Goal: Register for event/course

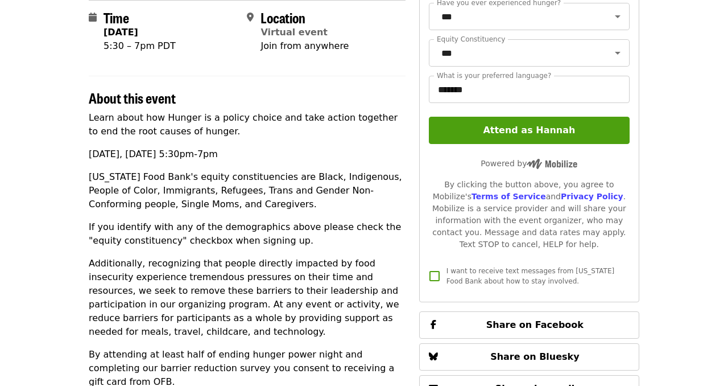
click at [655, 178] on article "Ending Hunger Power Night: Hunger is a policy choice Virtual Community Event Ti…" at bounding box center [364, 202] width 728 height 851
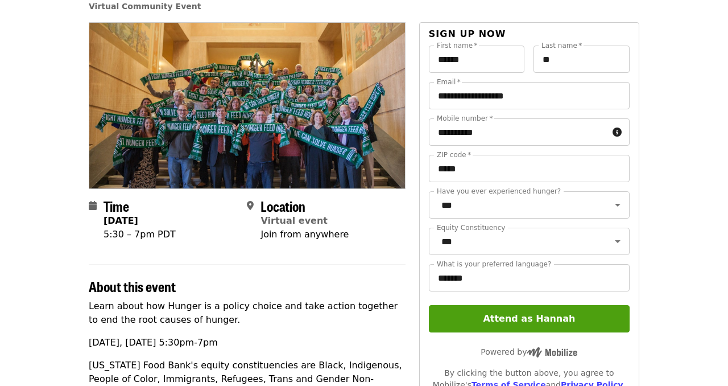
scroll to position [68, 0]
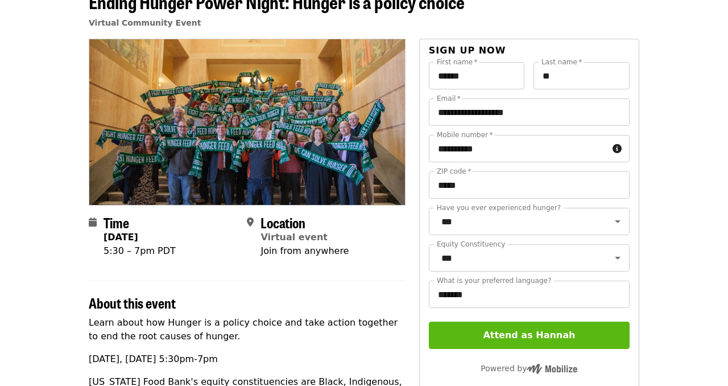
click at [516, 341] on button "Attend as Hannah" at bounding box center [529, 334] width 201 height 27
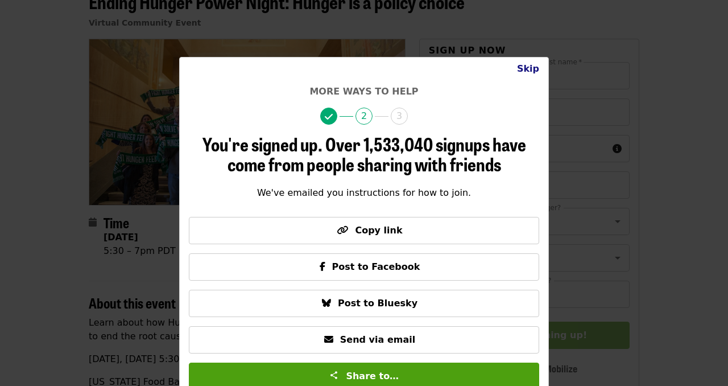
click at [529, 71] on button "Skip" at bounding box center [528, 68] width 40 height 23
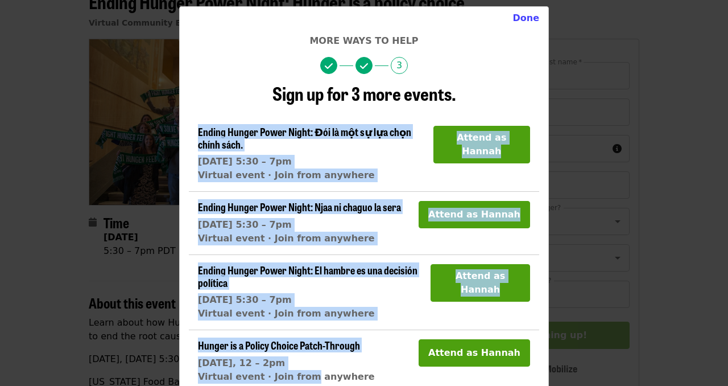
scroll to position [63, 0]
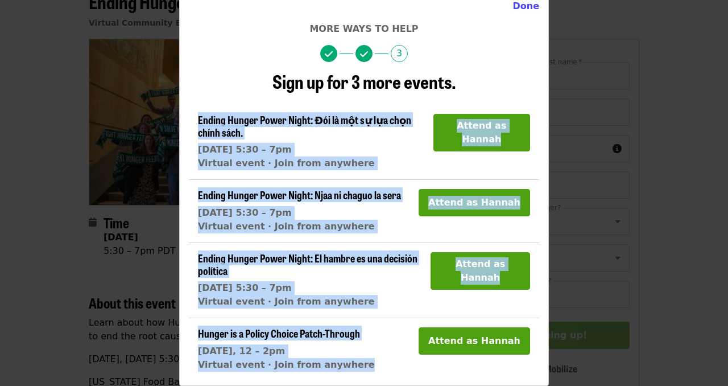
drag, startPoint x: 283, startPoint y: 163, endPoint x: 282, endPoint y: 384, distance: 220.8
click at [282, 385] on div "Done More ways to help 3 Sign up for 3 more events. Ending Hunger Power Night: …" at bounding box center [364, 189] width 370 height 391
click at [313, 337] on span "Hunger is a Policy Choice Patch-Through" at bounding box center [279, 332] width 162 height 15
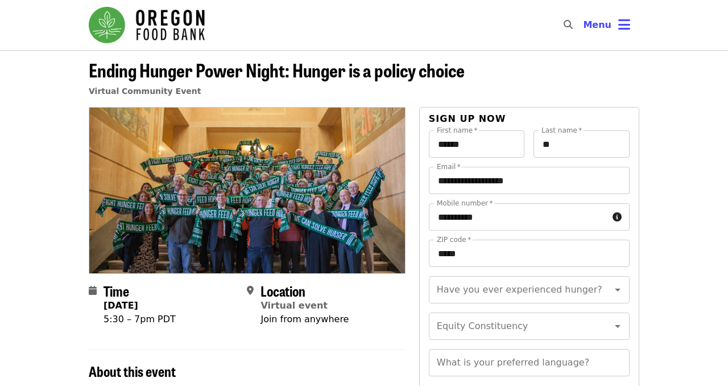
scroll to position [68, 0]
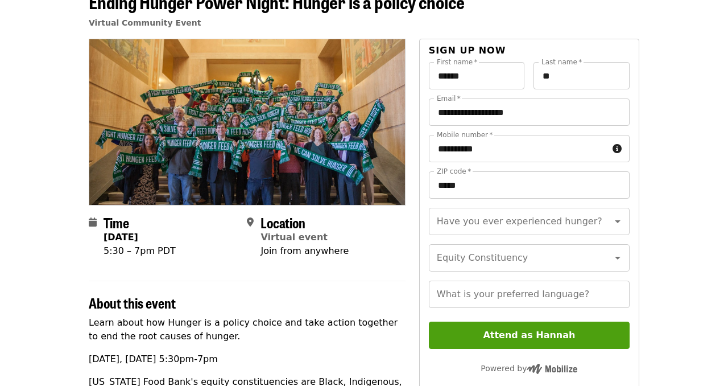
click at [623, 25] on header "Ending Hunger Power Night: Hunger is a policy choice Virtual Community Event" at bounding box center [364, 14] width 551 height 47
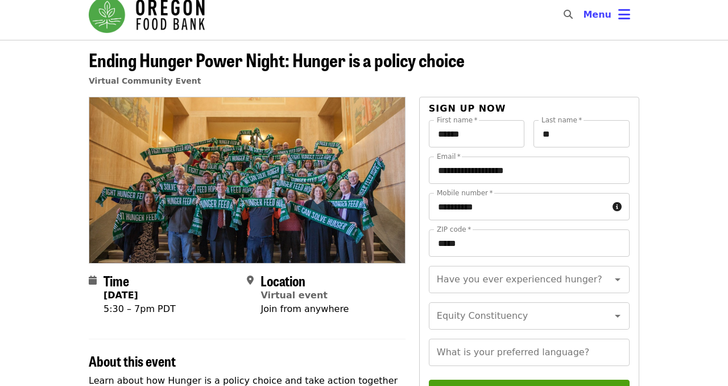
scroll to position [0, 0]
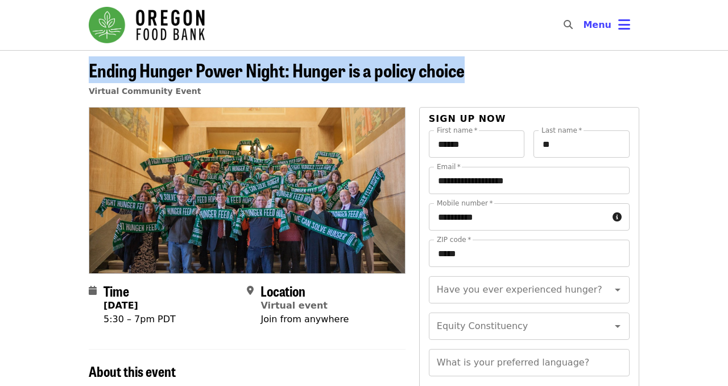
drag, startPoint x: 489, startPoint y: 73, endPoint x: 23, endPoint y: 68, distance: 465.4
click at [23, 68] on header "Ending Hunger Power Night: Hunger is a policy choice Virtual Community Event" at bounding box center [364, 78] width 728 height 57
copy span "Ending Hunger Power Night: Hunger is a policy choice"
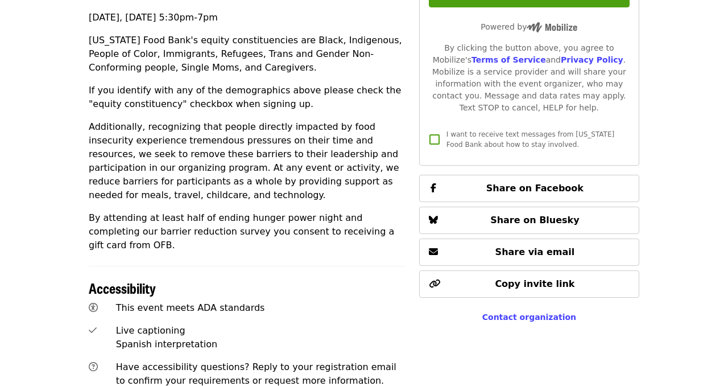
scroll to position [387, 0]
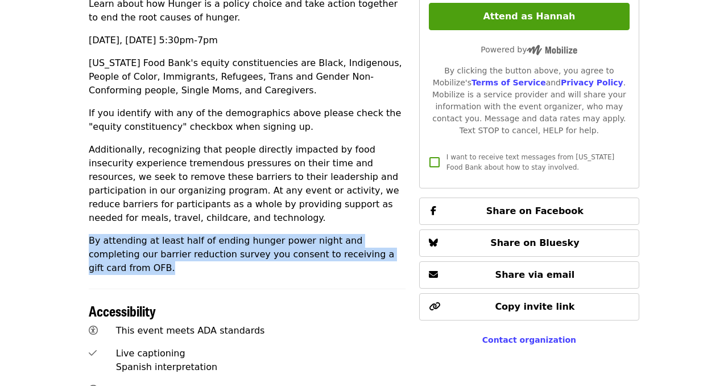
drag, startPoint x: 386, startPoint y: 260, endPoint x: 67, endPoint y: 244, distance: 319.6
click at [67, 245] on article "Ending Hunger Power Night: Hunger is a policy choice Virtual Community Event Ti…" at bounding box center [364, 88] width 728 height 851
copy p "By attending at least half of ending hunger power night and completing our barr…"
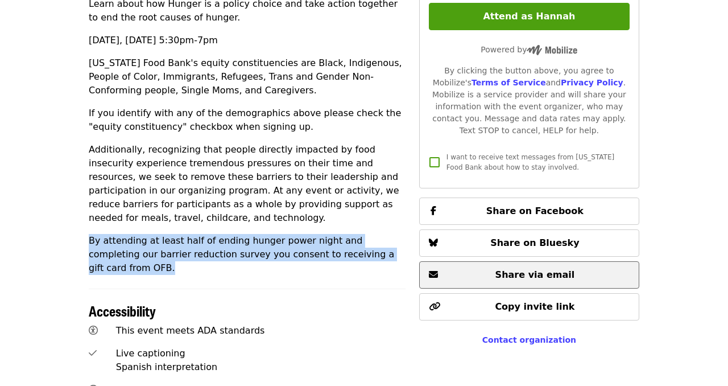
click at [567, 274] on span "Share via email" at bounding box center [529, 275] width 201 height 14
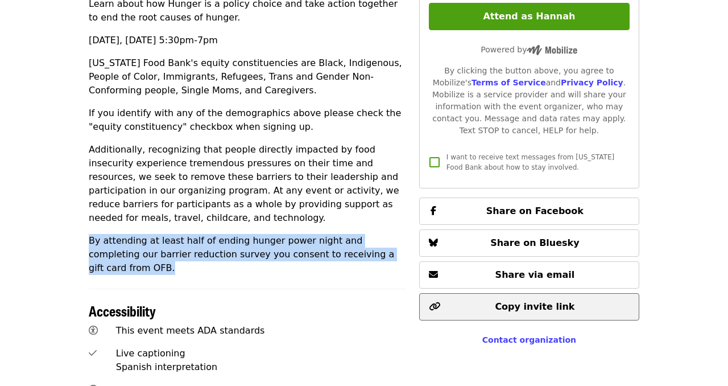
click at [523, 311] on span "Copy invite link" at bounding box center [535, 306] width 80 height 11
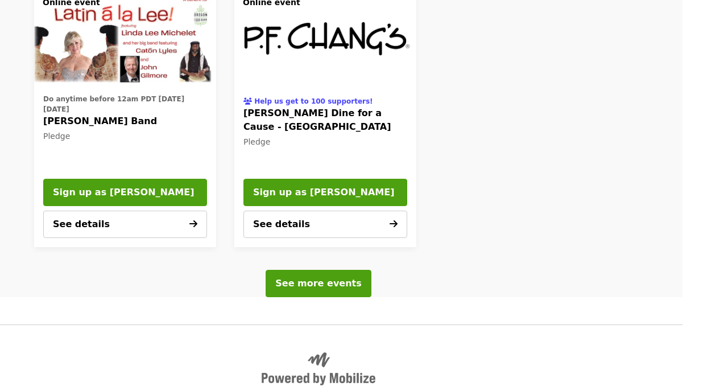
scroll to position [1889, 46]
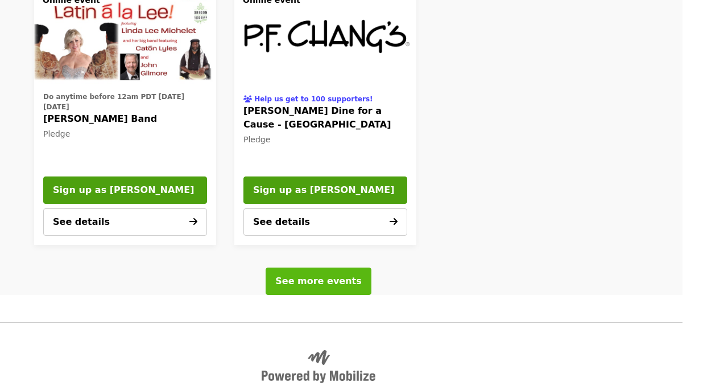
click at [313, 275] on span "See more events" at bounding box center [318, 280] width 86 height 11
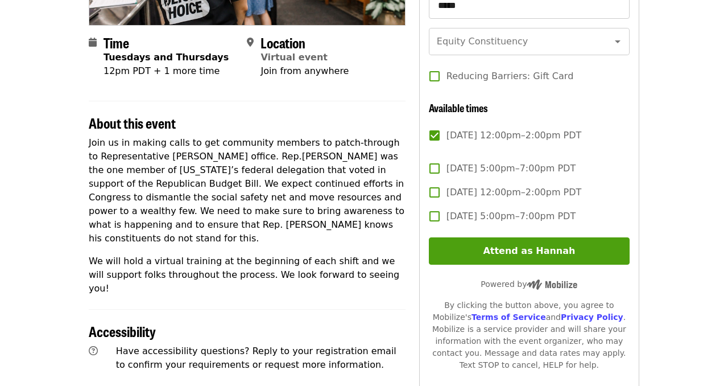
scroll to position [250, 0]
